Goal: Use online tool/utility: Use online tool/utility

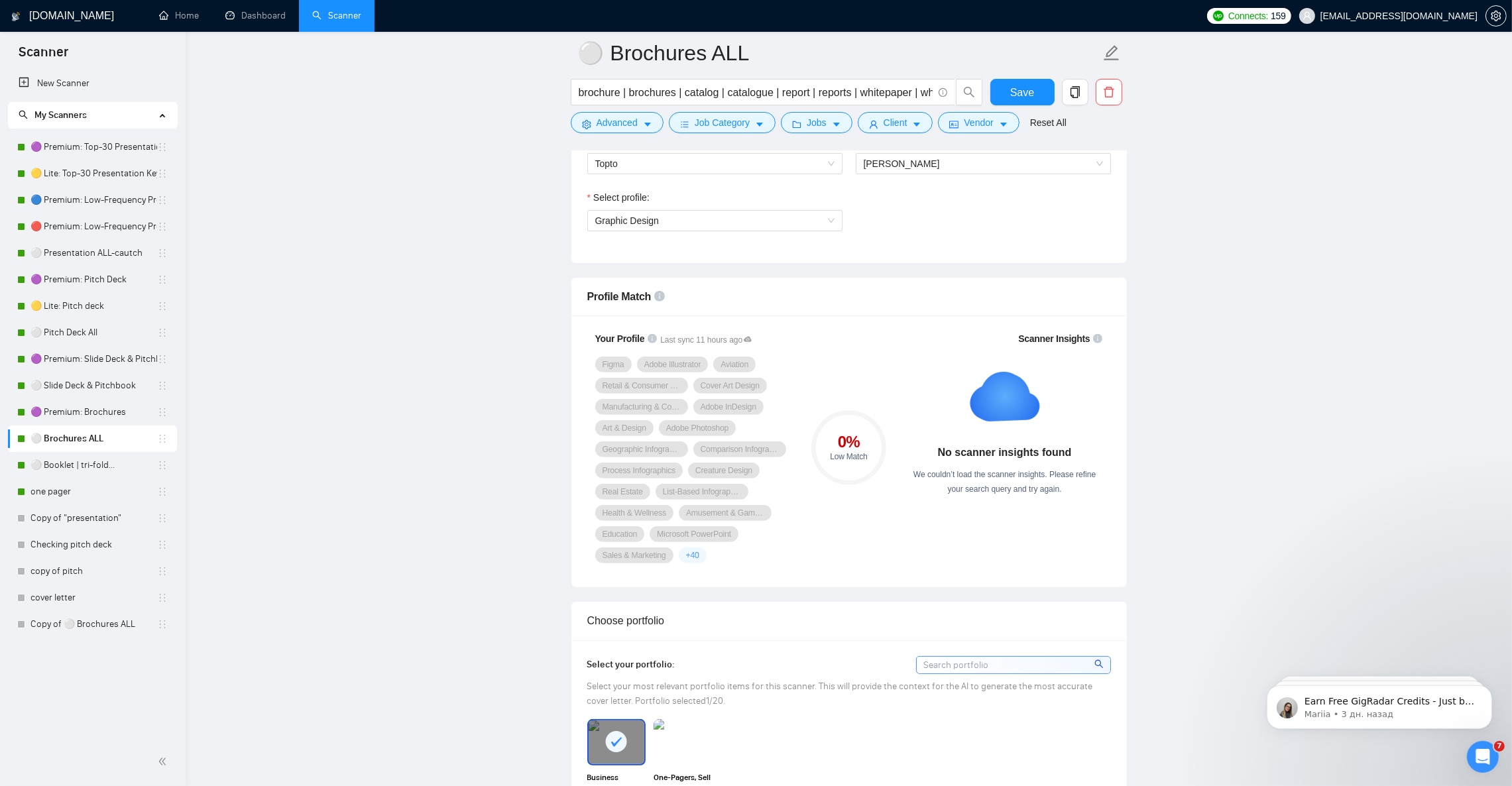
scroll to position [894, 0]
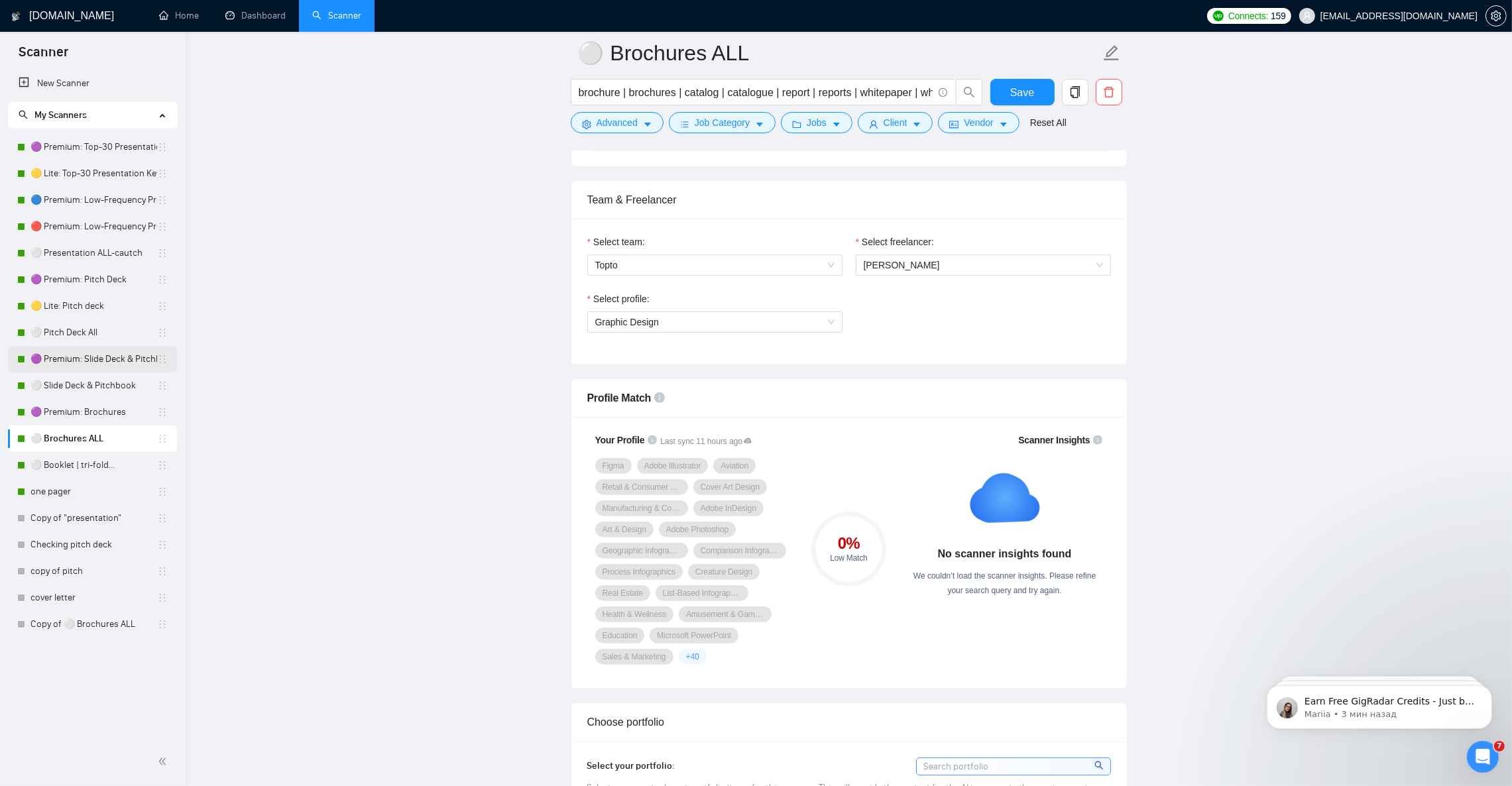
scroll to position [596, 0]
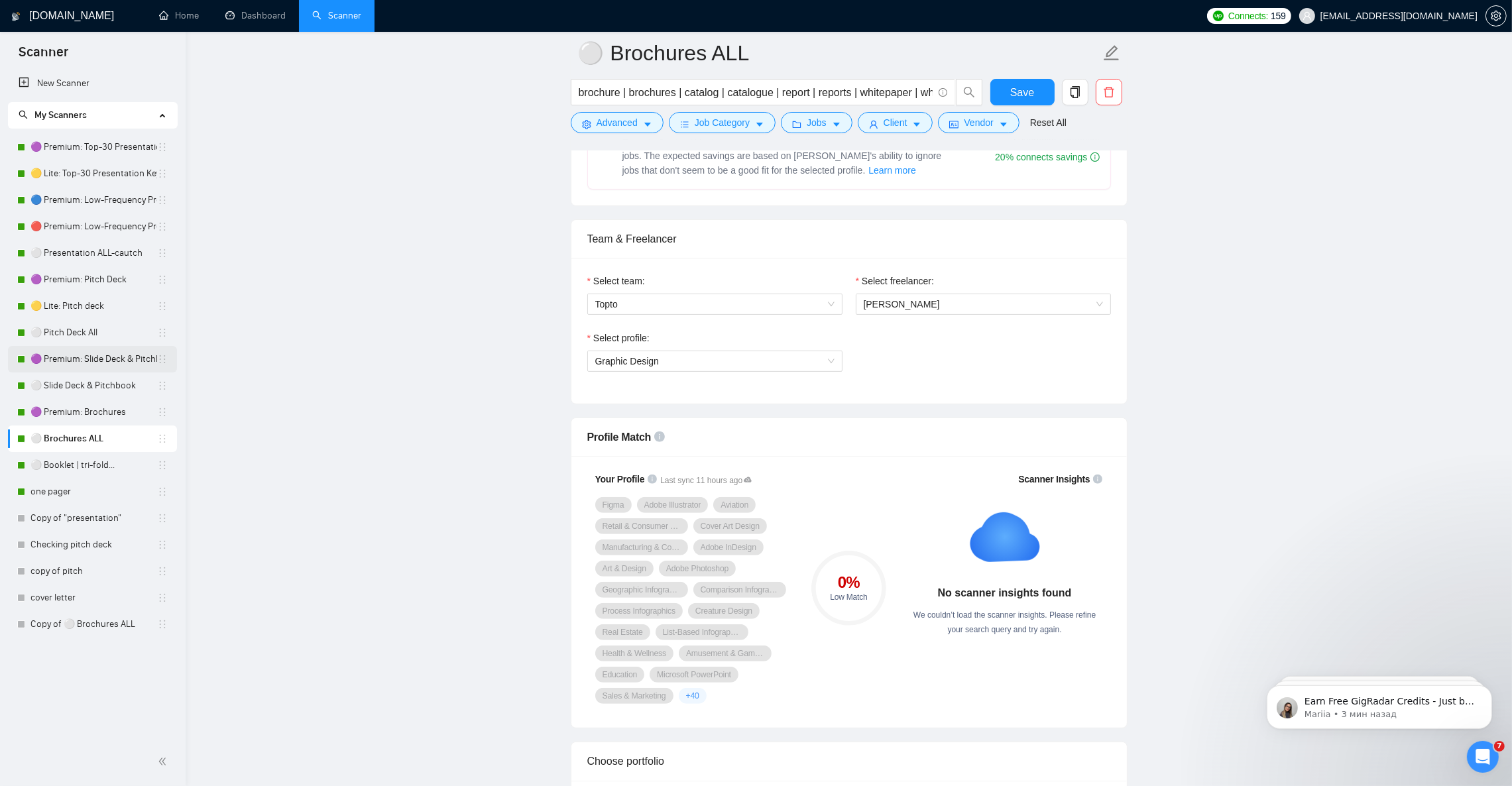
click at [106, 355] on link "🟣 Premium: Slide Deck & Pitchbook" at bounding box center [94, 359] width 127 height 27
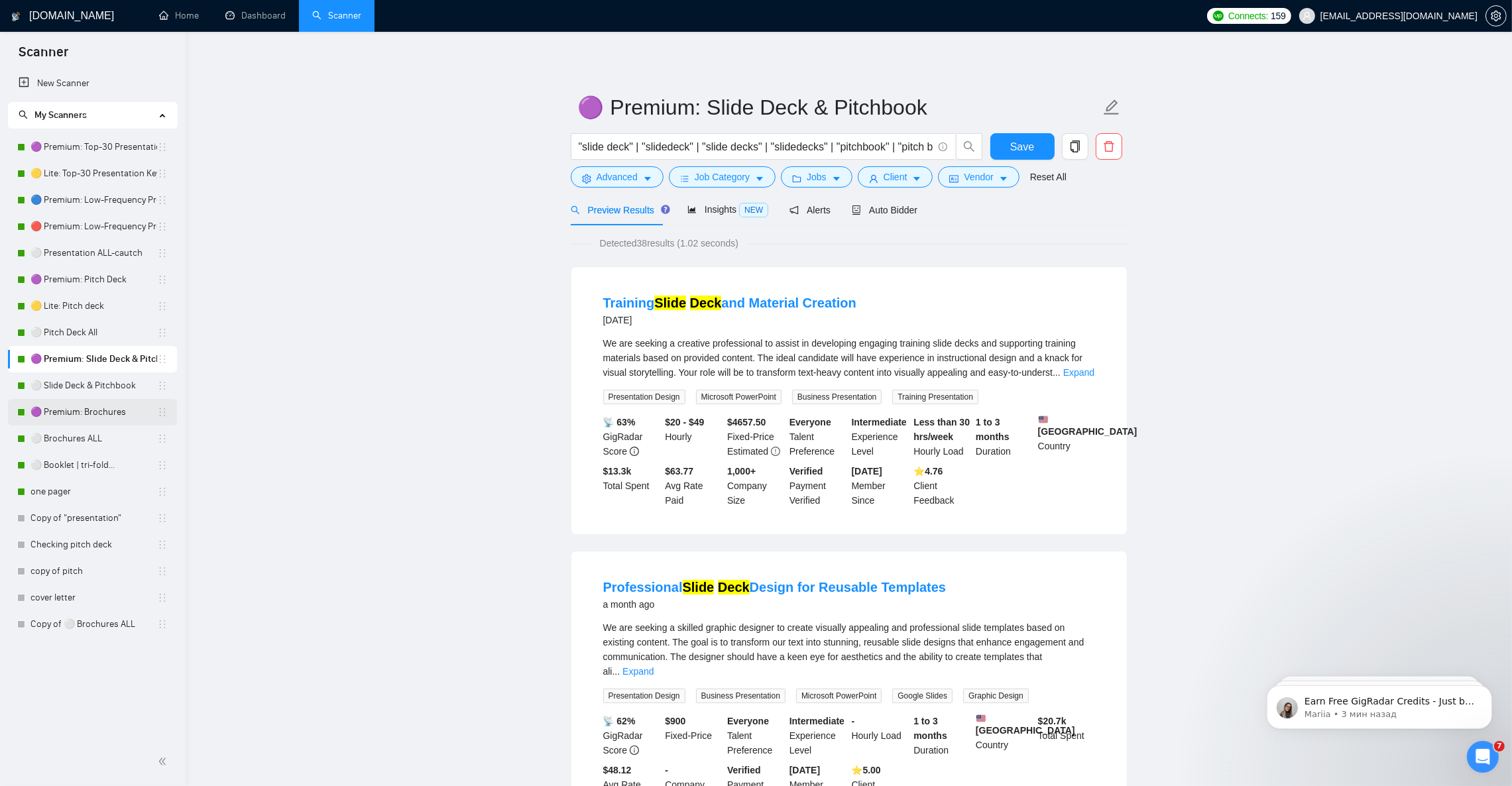
click at [124, 414] on link "🟣 Premium: Brochures" at bounding box center [94, 412] width 127 height 27
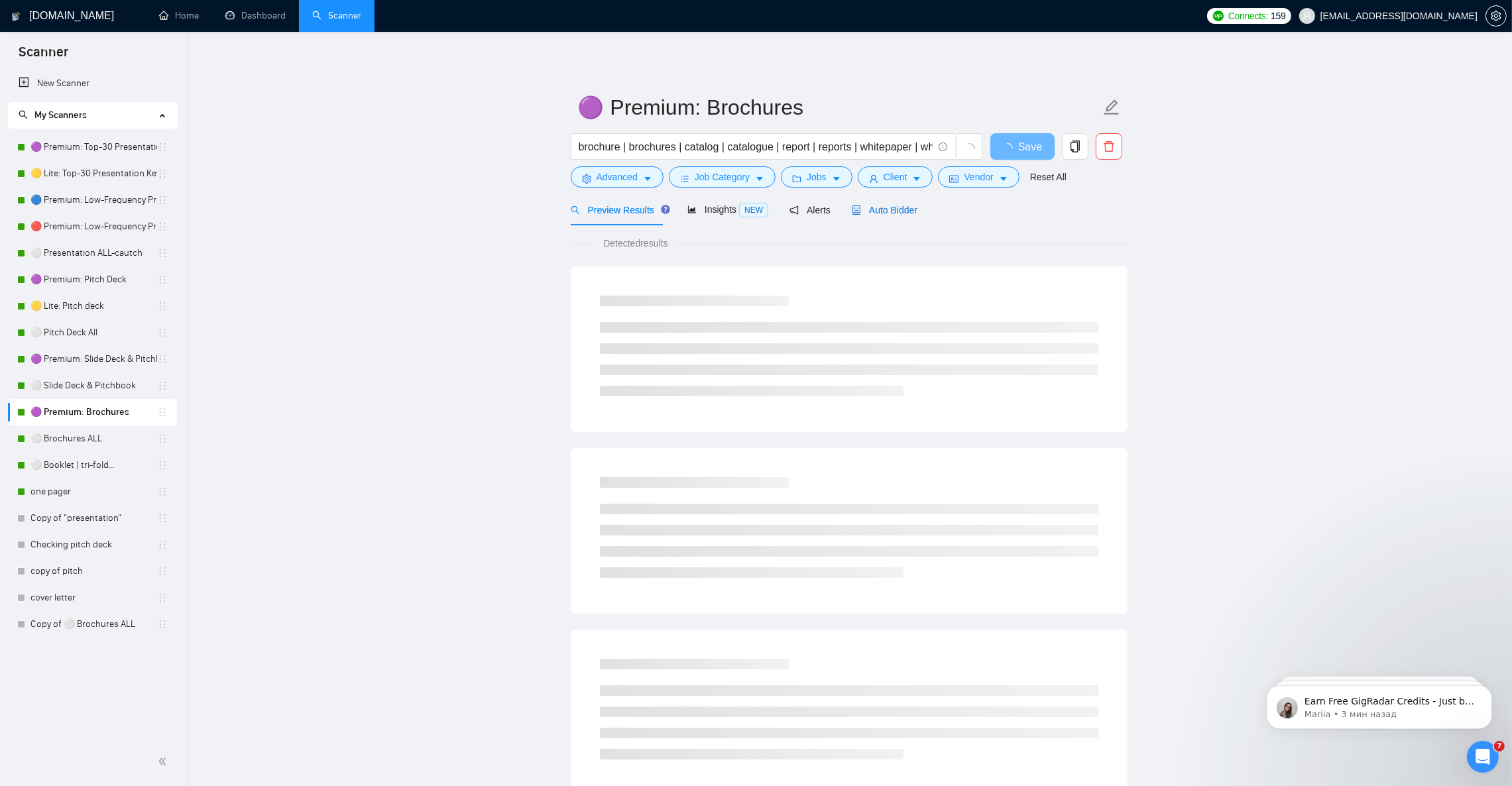
click at [878, 203] on div "Auto Bidder" at bounding box center [884, 211] width 66 height 15
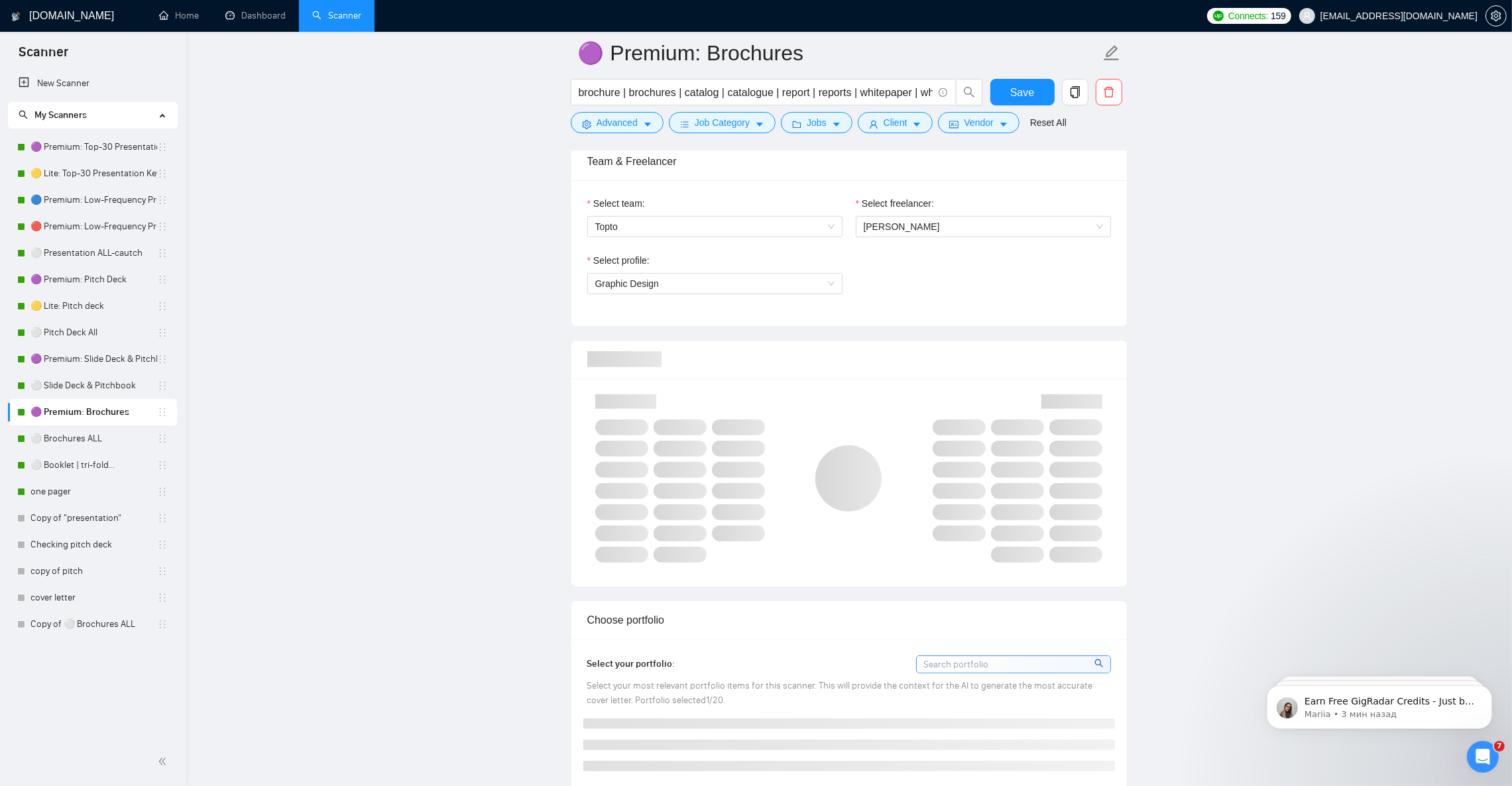
scroll to position [696, 0]
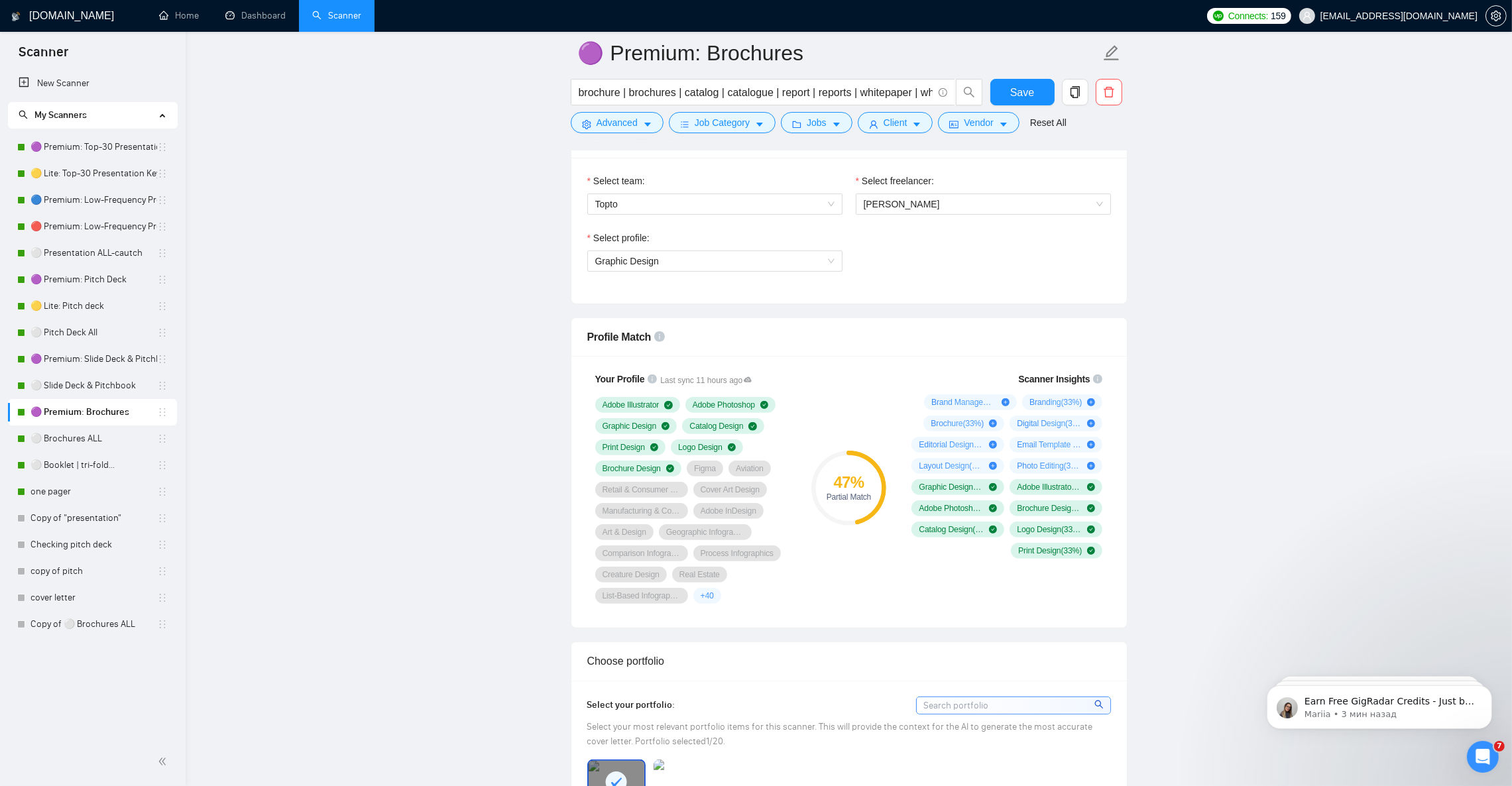
drag, startPoint x: 1316, startPoint y: 414, endPoint x: 1326, endPoint y: 420, distance: 11.7
click at [67, 439] on link "⚪ Brochures ALL" at bounding box center [94, 438] width 127 height 27
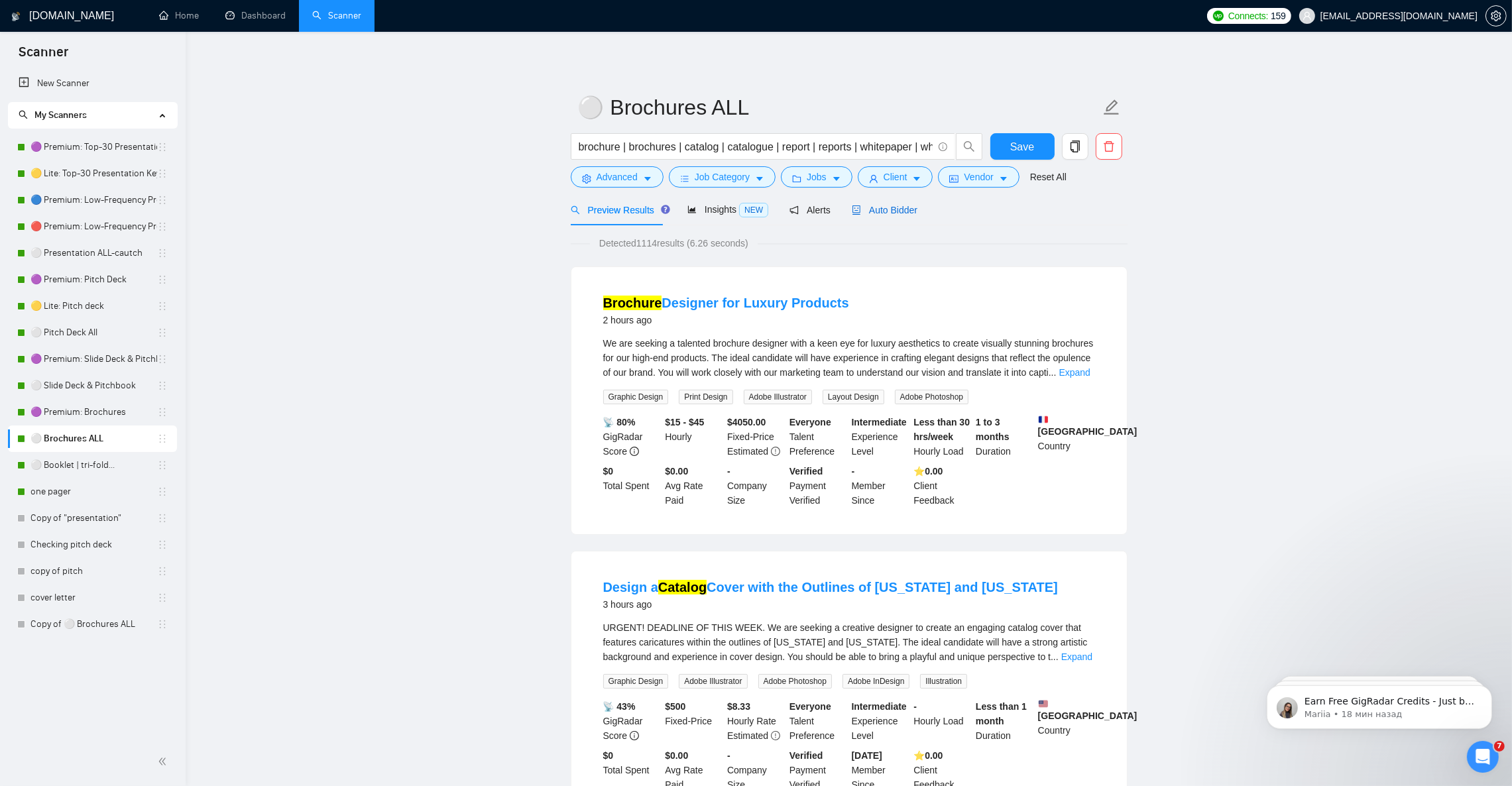
click at [884, 214] on span "Auto Bidder" at bounding box center [884, 210] width 66 height 11
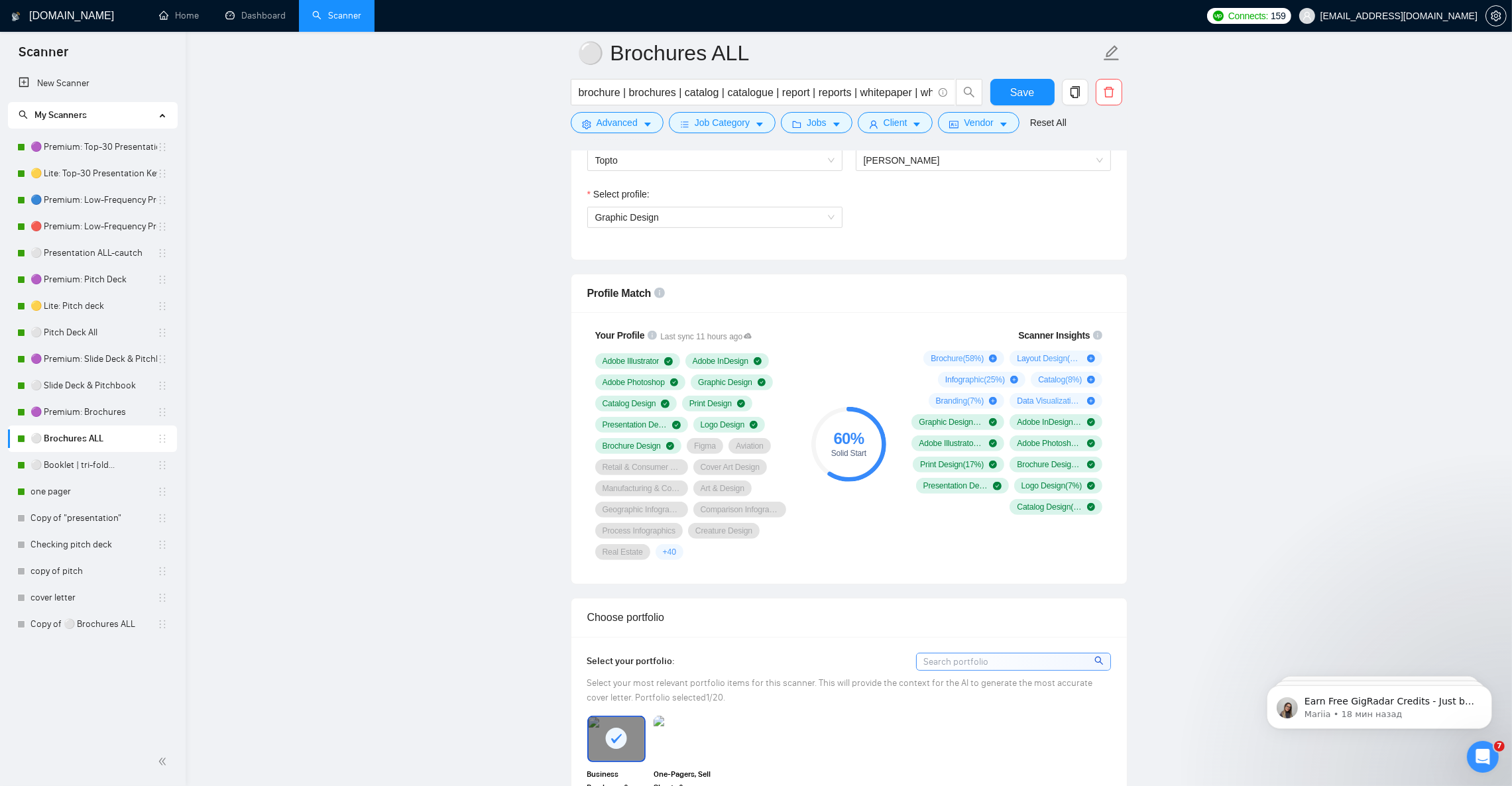
scroll to position [795, 0]
